Goal: Go to known website: Access a specific website the user already knows

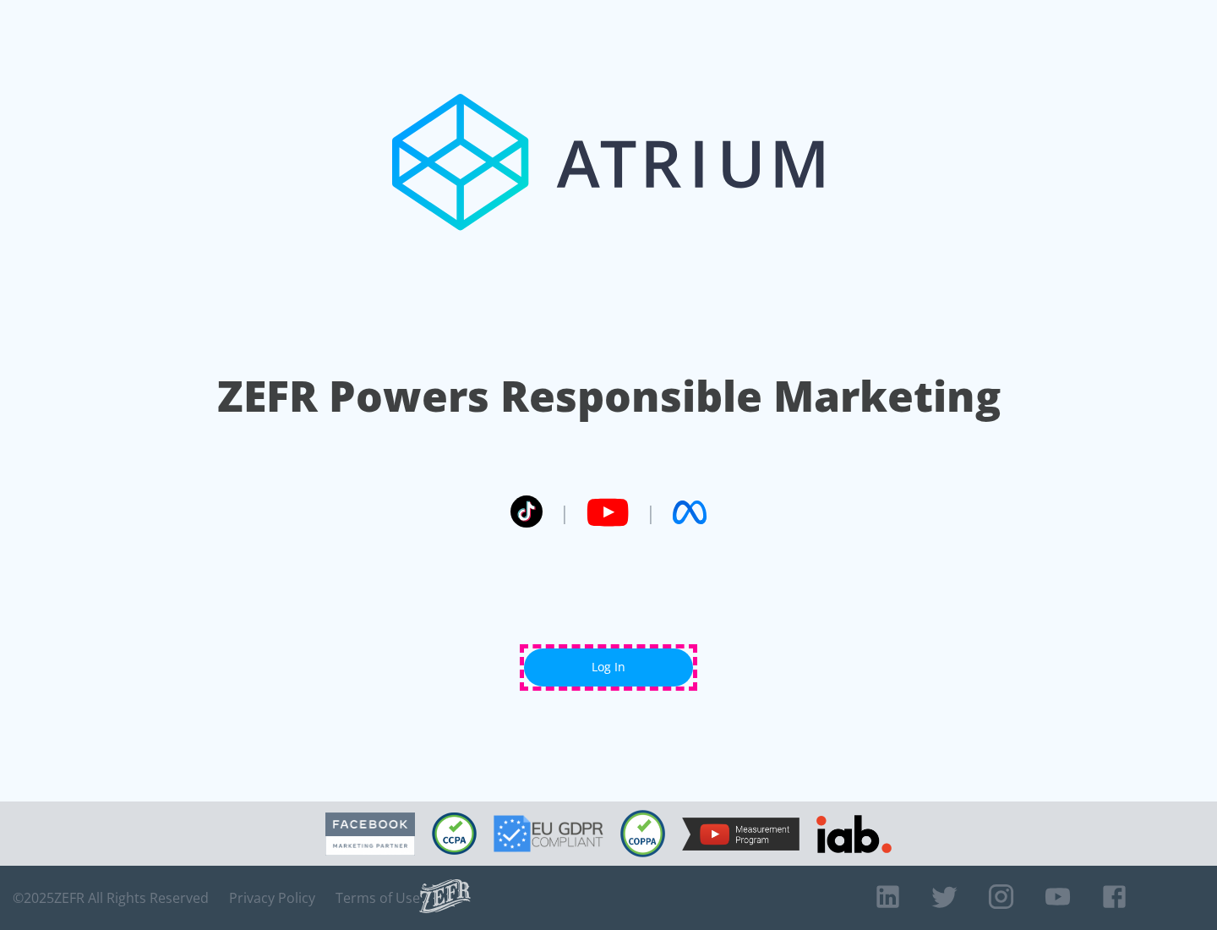
click at [608, 667] on link "Log In" at bounding box center [608, 667] width 169 height 38
